Goal: Transaction & Acquisition: Purchase product/service

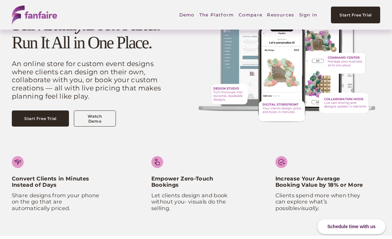
click at [304, 14] on link "Sign in" at bounding box center [308, 14] width 18 height 15
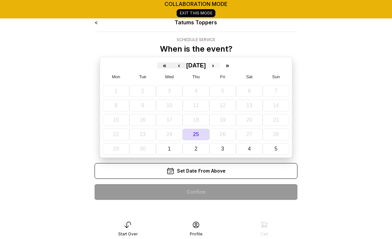
click at [220, 67] on button "›" at bounding box center [213, 65] width 14 height 6
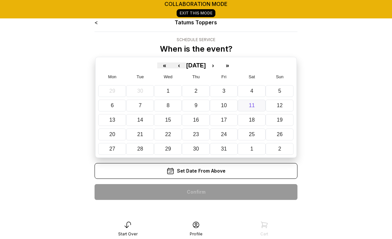
click at [254, 104] on button "11" at bounding box center [252, 105] width 28 height 12
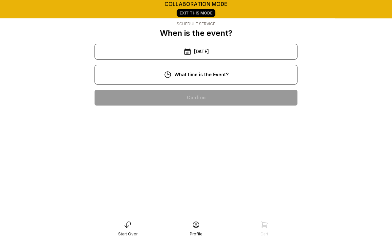
scroll to position [16, 0]
click at [207, 204] on div "3:00 pm" at bounding box center [196, 203] width 192 height 16
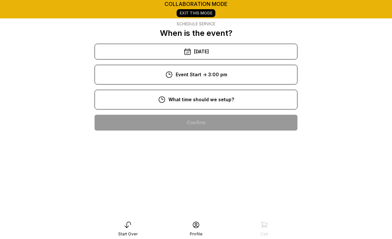
click at [213, 166] on div "10:00 am" at bounding box center [196, 165] width 192 height 16
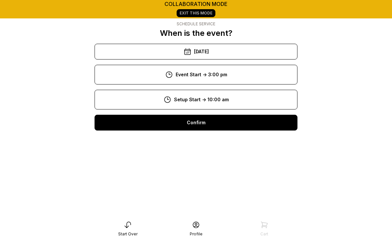
click at [211, 123] on div "Confirm" at bounding box center [195, 123] width 203 height 16
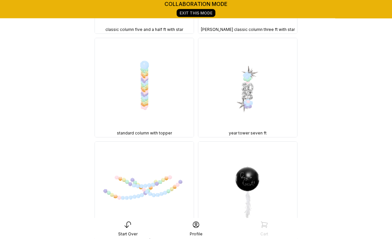
scroll to position [12798, 0]
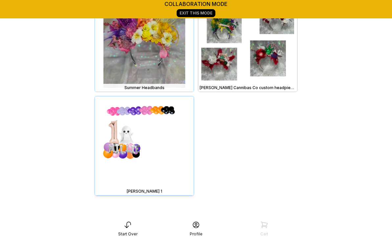
click at [171, 176] on img at bounding box center [144, 145] width 99 height 99
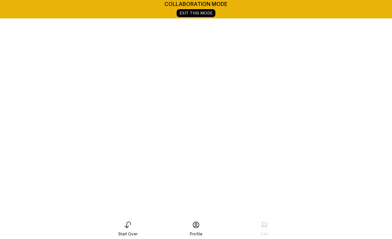
scroll to position [92, 0]
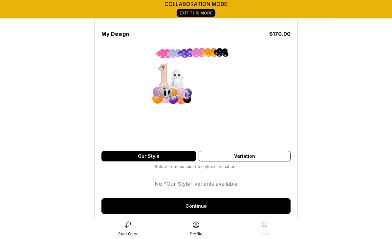
scroll to position [40, 0]
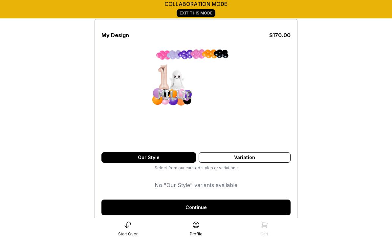
click at [211, 210] on link "Continue" at bounding box center [195, 207] width 189 height 16
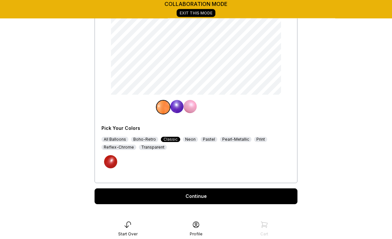
scroll to position [116, 0]
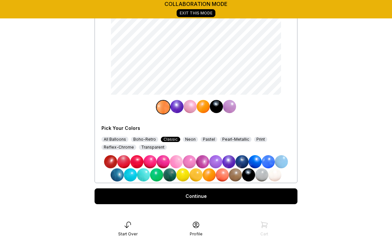
click at [214, 195] on div "Continue" at bounding box center [195, 196] width 203 height 16
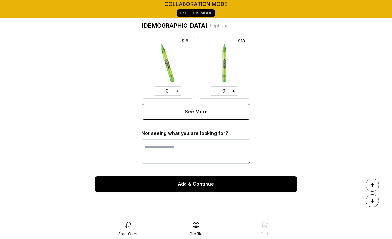
scroll to position [580, 0]
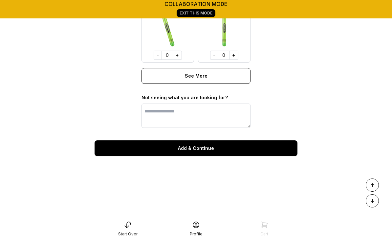
click at [199, 150] on button "Add & Continue" at bounding box center [195, 148] width 203 height 16
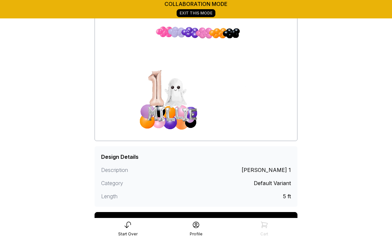
scroll to position [93, 0]
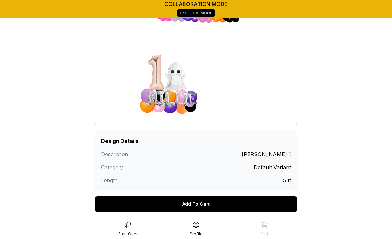
click at [167, 152] on div "Description [PERSON_NAME] 1 Category Default Variant Length 5 ft" at bounding box center [196, 169] width 190 height 39
click at [197, 205] on div "Add To Cart" at bounding box center [195, 204] width 203 height 16
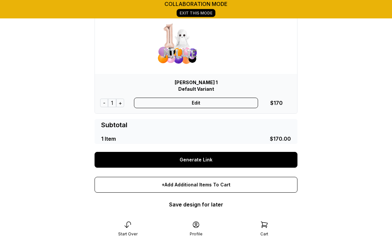
scroll to position [100, 0]
click at [209, 160] on link "Generate Link" at bounding box center [195, 160] width 203 height 16
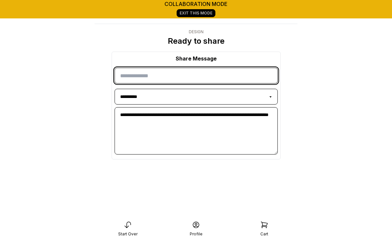
click at [159, 77] on input "input" at bounding box center [196, 76] width 163 height 16
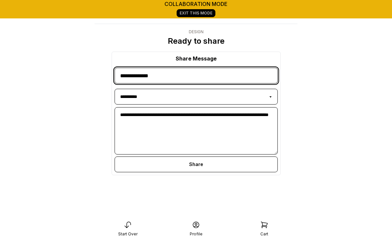
type input "**********"
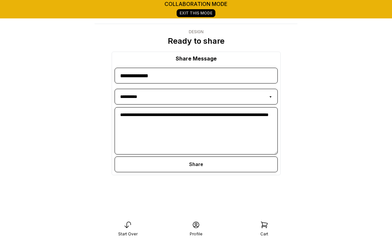
click at [201, 166] on div "Share" at bounding box center [196, 164] width 163 height 16
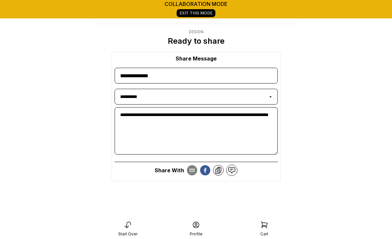
click at [217, 170] on icon at bounding box center [219, 170] width 6 height 7
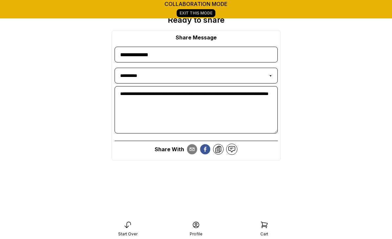
click at [234, 152] on icon at bounding box center [232, 149] width 8 height 8
click at [235, 150] on link at bounding box center [231, 148] width 11 height 11
